Goal: Find contact information: Find contact information

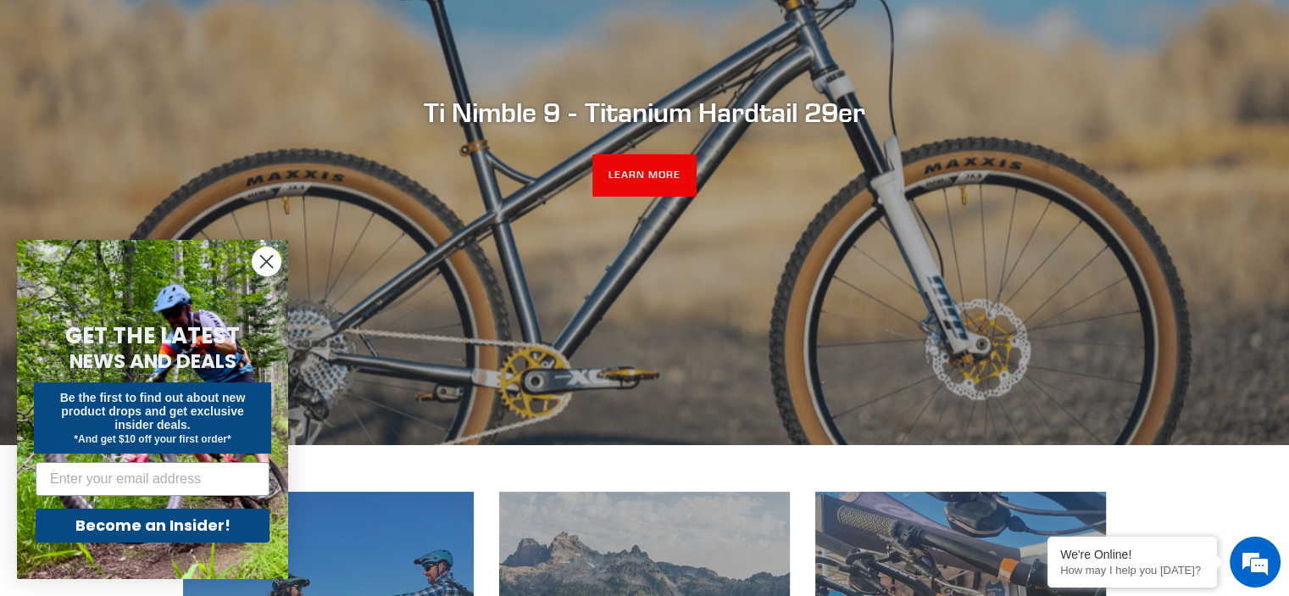
scroll to position [3437, 0]
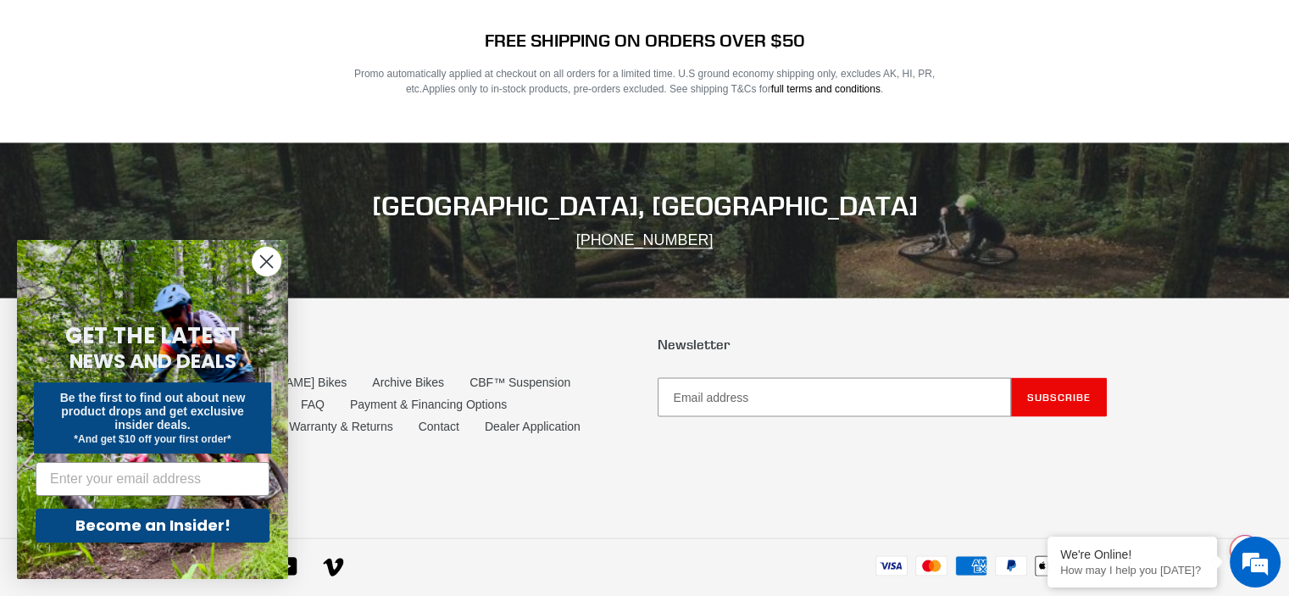
click at [264, 257] on circle "Close dialog" at bounding box center [266, 261] width 28 height 28
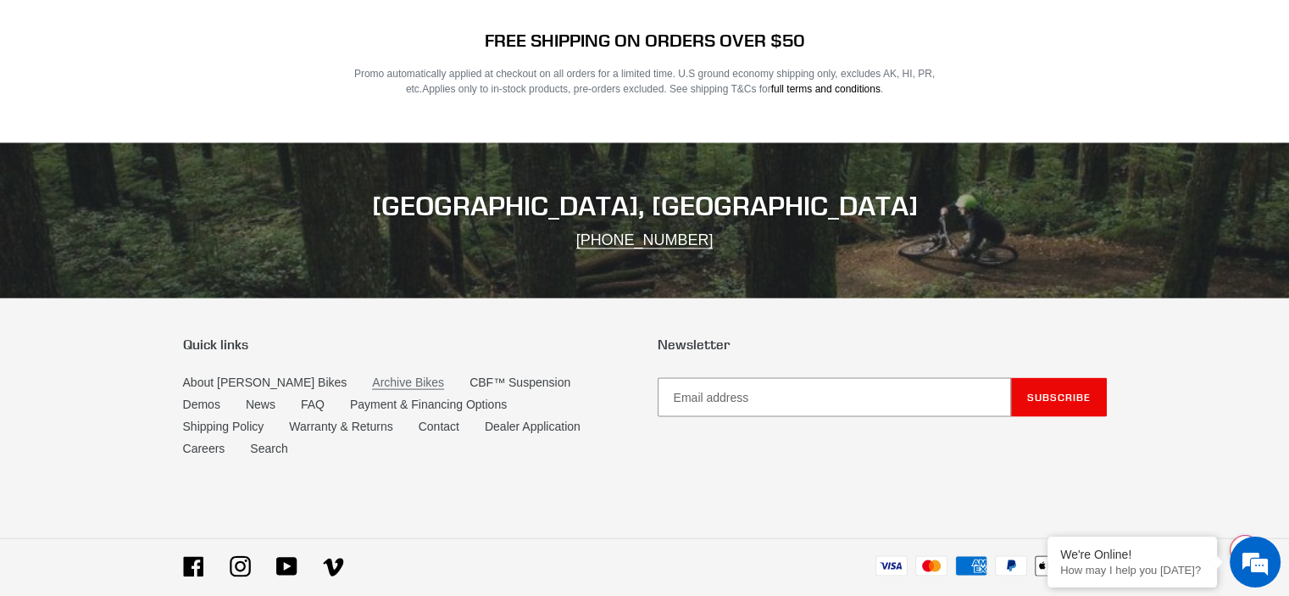
scroll to position [0, 0]
click at [372, 375] on link "Archive Bikes" at bounding box center [408, 382] width 72 height 14
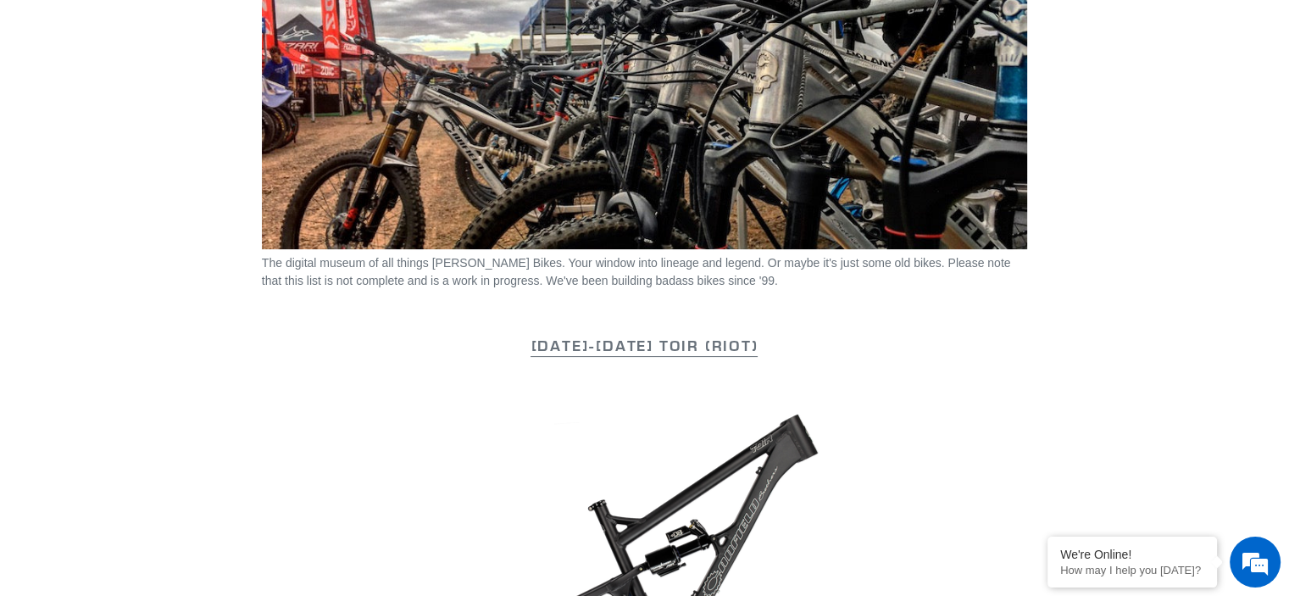
scroll to position [339, 0]
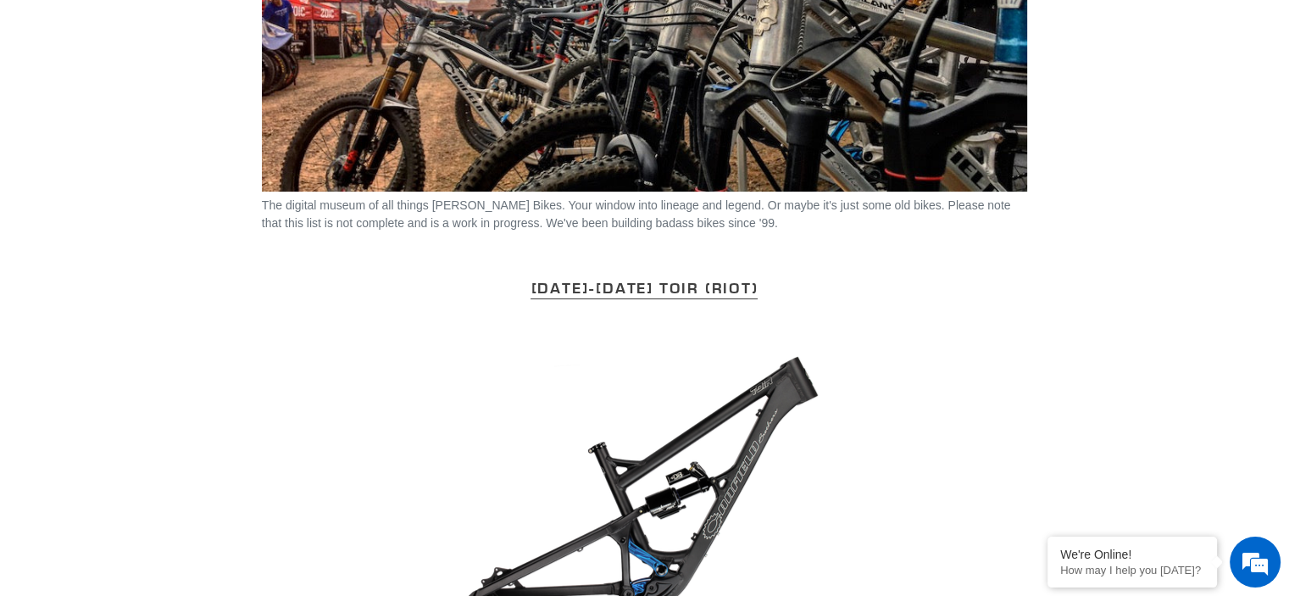
click at [630, 293] on link "2015-2017 Toir (Riot)" at bounding box center [643, 288] width 227 height 21
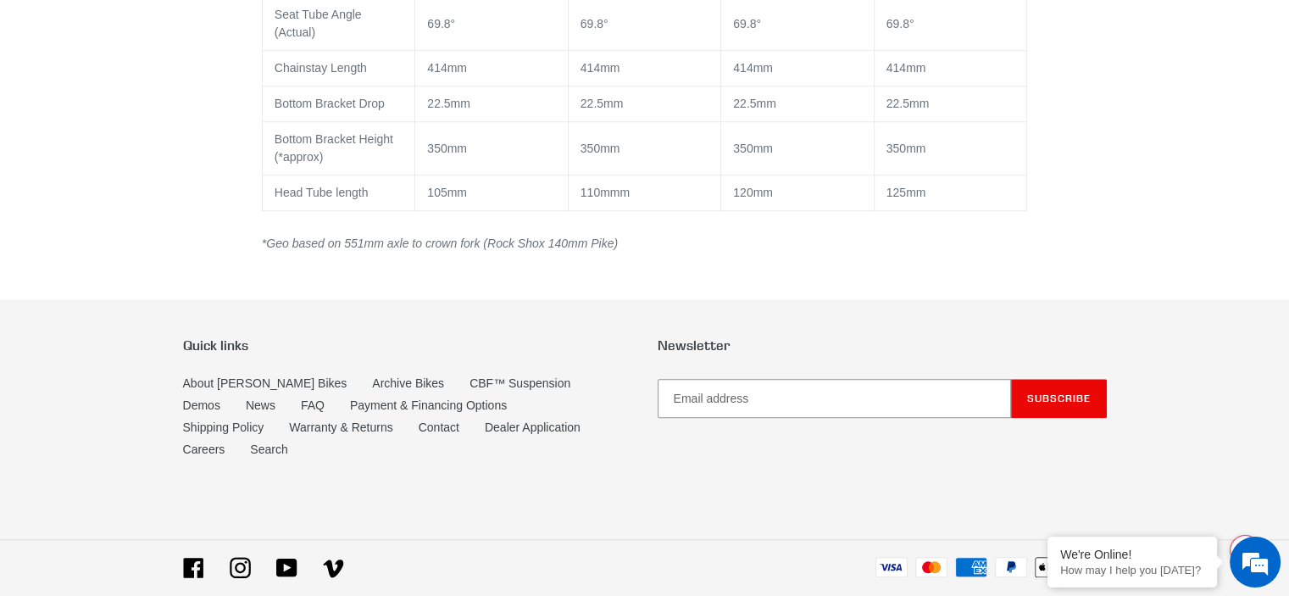
scroll to position [1714, 0]
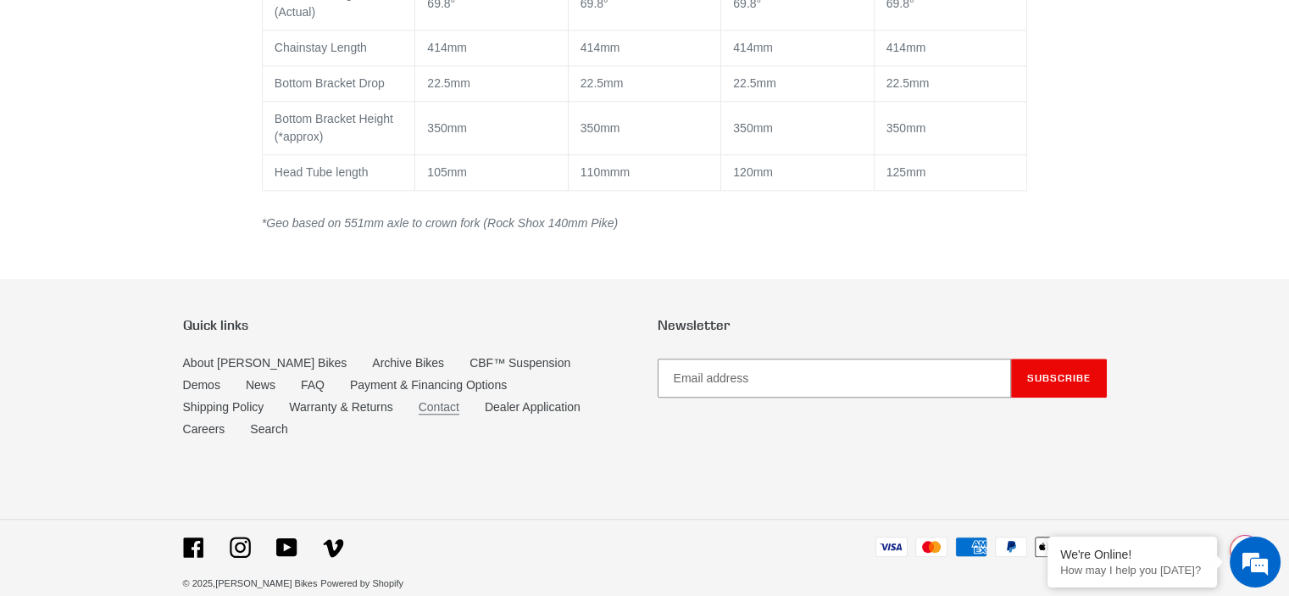
drag, startPoint x: 327, startPoint y: 399, endPoint x: 502, endPoint y: 331, distance: 187.2
click at [419, 400] on link "Contact" at bounding box center [439, 407] width 41 height 14
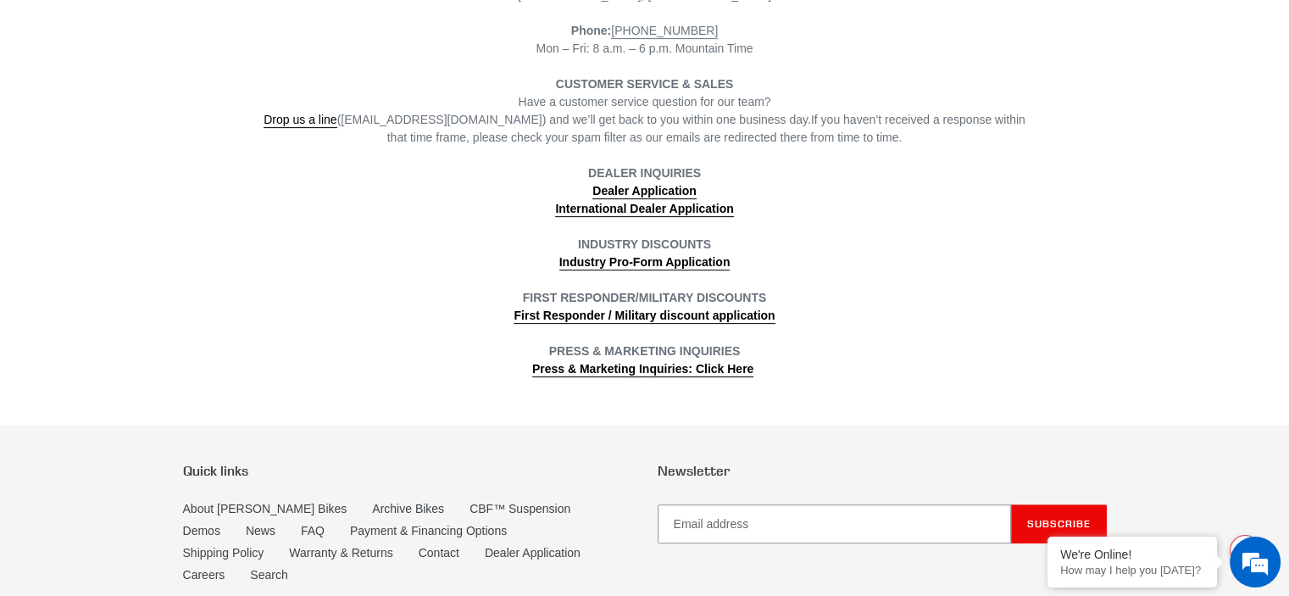
scroll to position [339, 0]
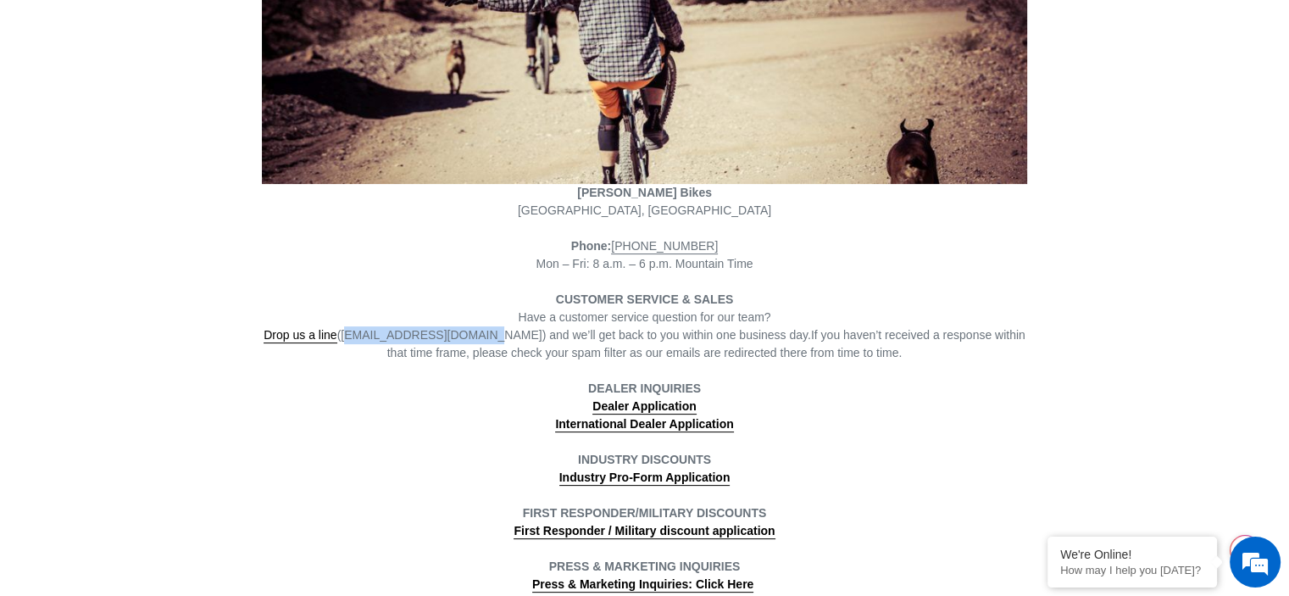
drag, startPoint x: 476, startPoint y: 335, endPoint x: 354, endPoint y: 333, distance: 122.0
click at [354, 333] on span "Drop us a line ([EMAIL_ADDRESS][DOMAIN_NAME]) and we’ll get back to you within …" at bounding box center [537, 335] width 547 height 15
copy span "[EMAIL_ADDRESS][DOMAIN_NAME]"
